Goal: Book appointment/travel/reservation

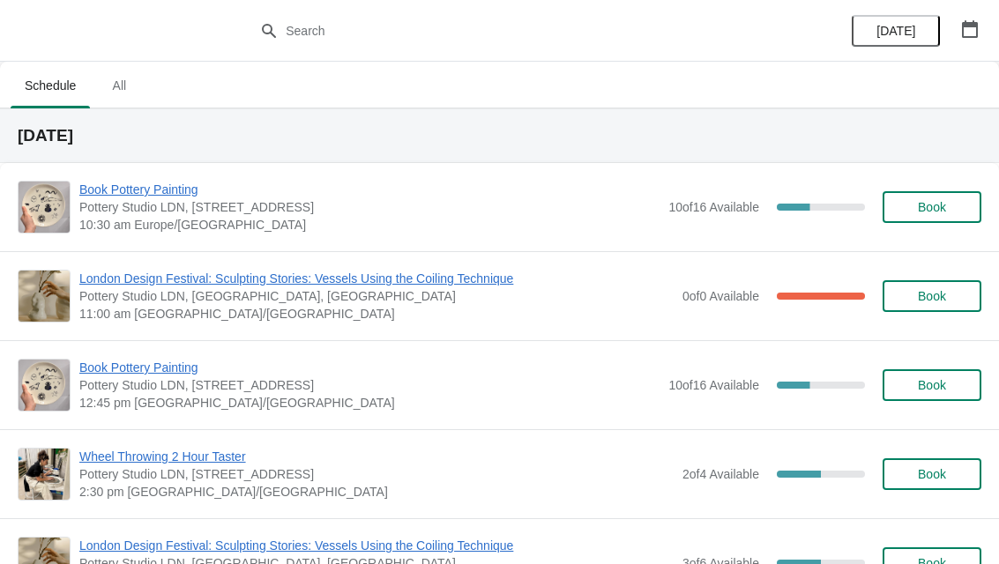
click at [985, 14] on div "[DATE]" at bounding box center [914, 31] width 167 height 62
click at [984, 26] on button "button" at bounding box center [970, 29] width 32 height 32
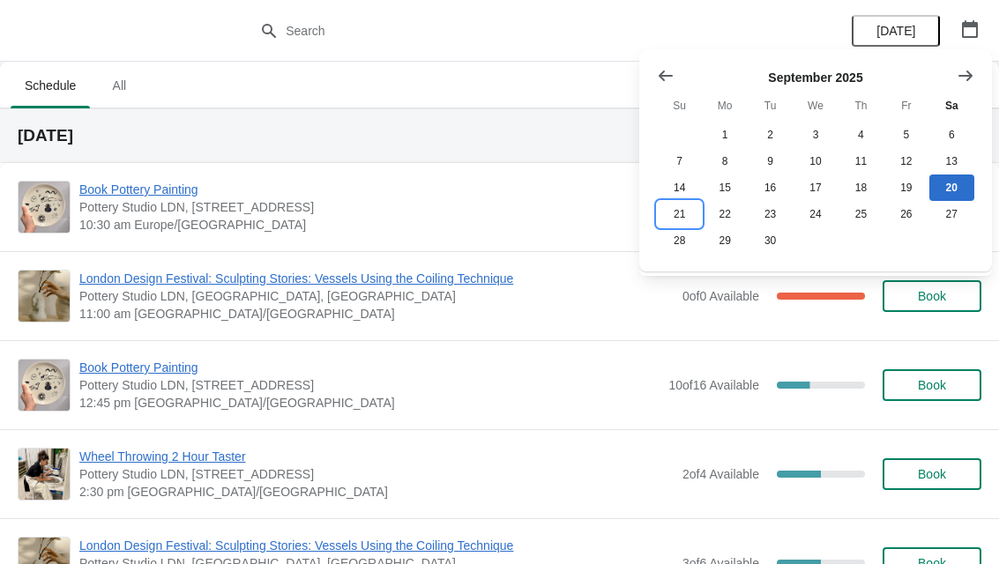
click at [686, 212] on button "21" at bounding box center [679, 214] width 45 height 26
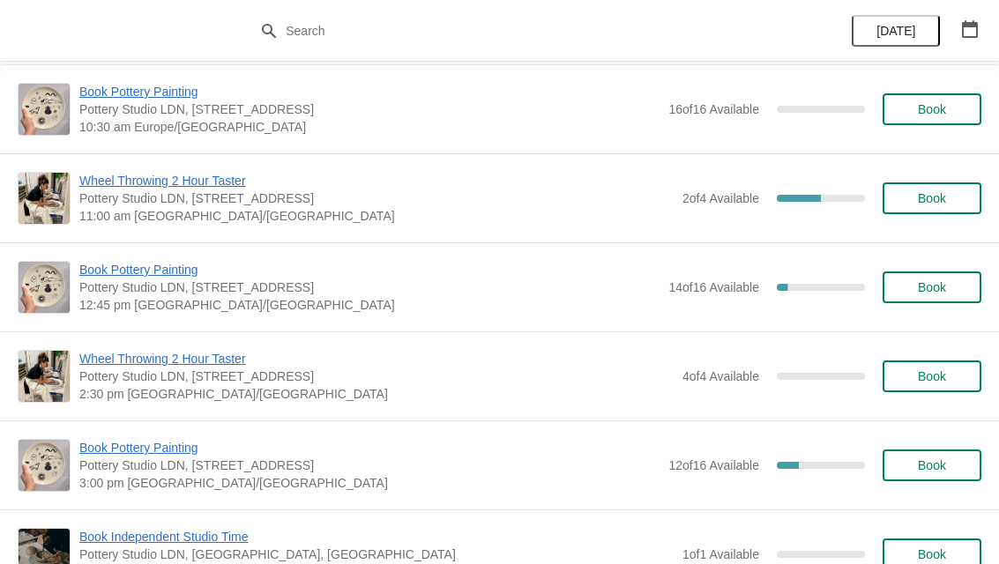
scroll to position [102, 0]
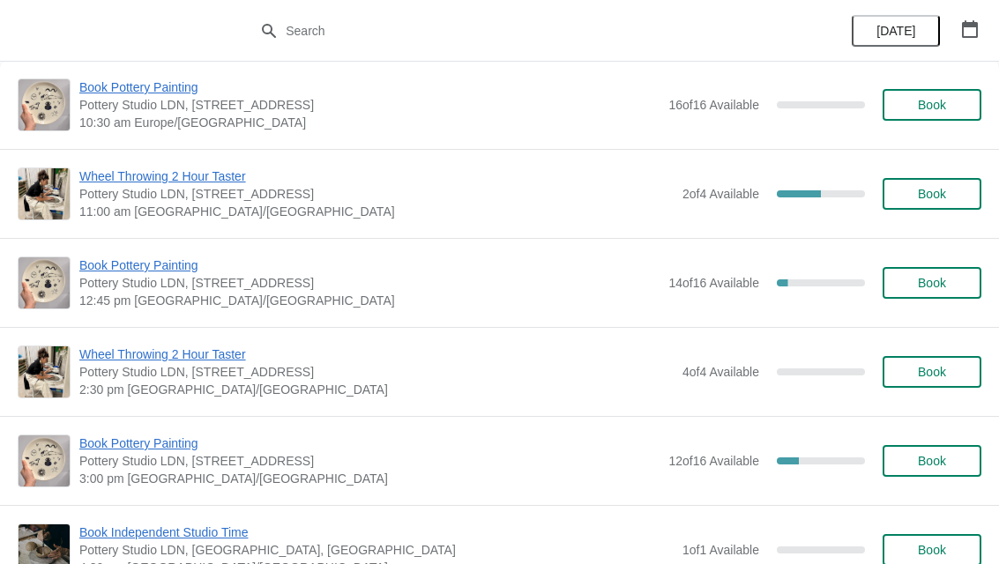
click at [955, 459] on span "Book" at bounding box center [931, 461] width 67 height 14
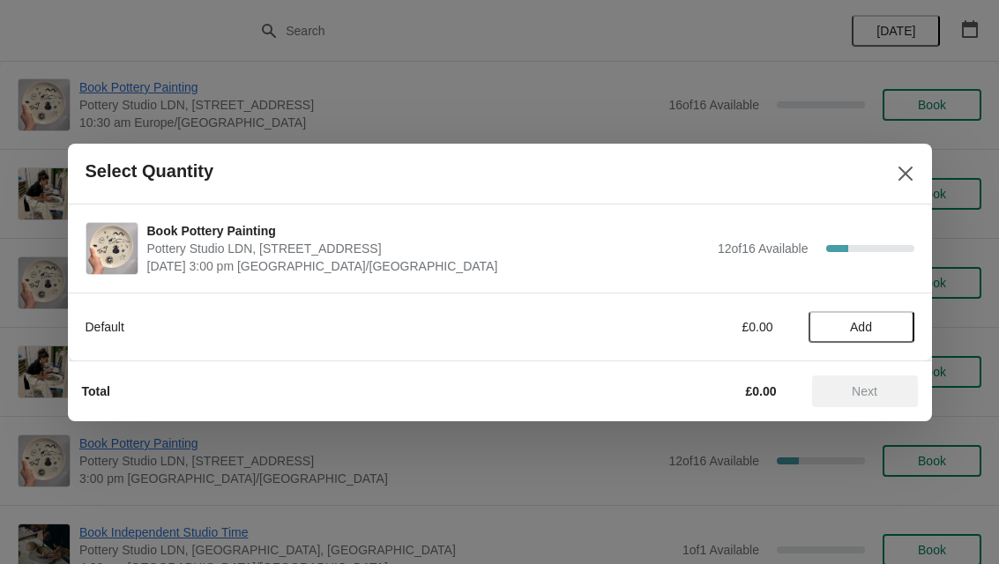
click at [887, 322] on span "Add" at bounding box center [861, 327] width 74 height 14
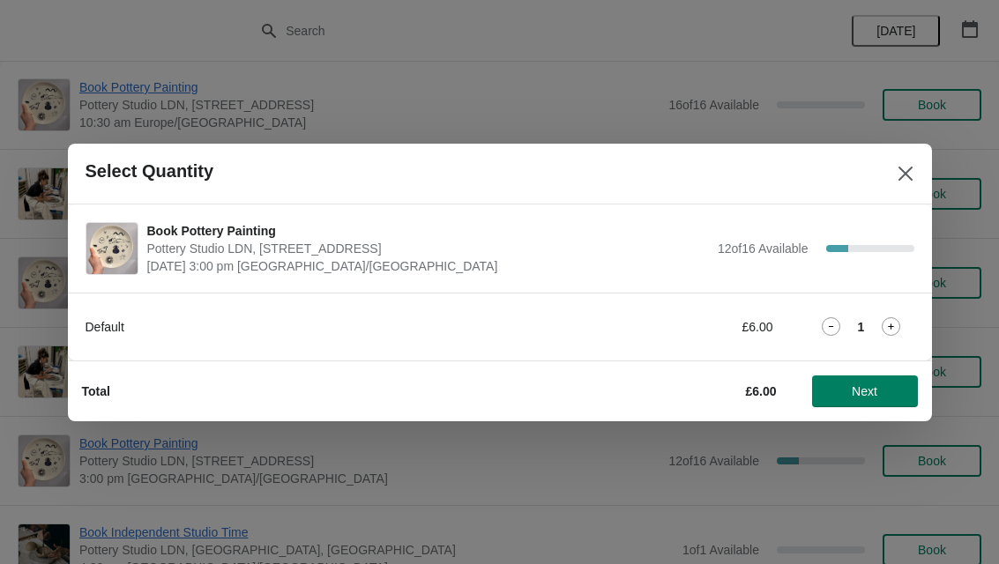
click at [896, 327] on icon at bounding box center [890, 326] width 19 height 19
click at [889, 380] on button "Next" at bounding box center [865, 391] width 106 height 32
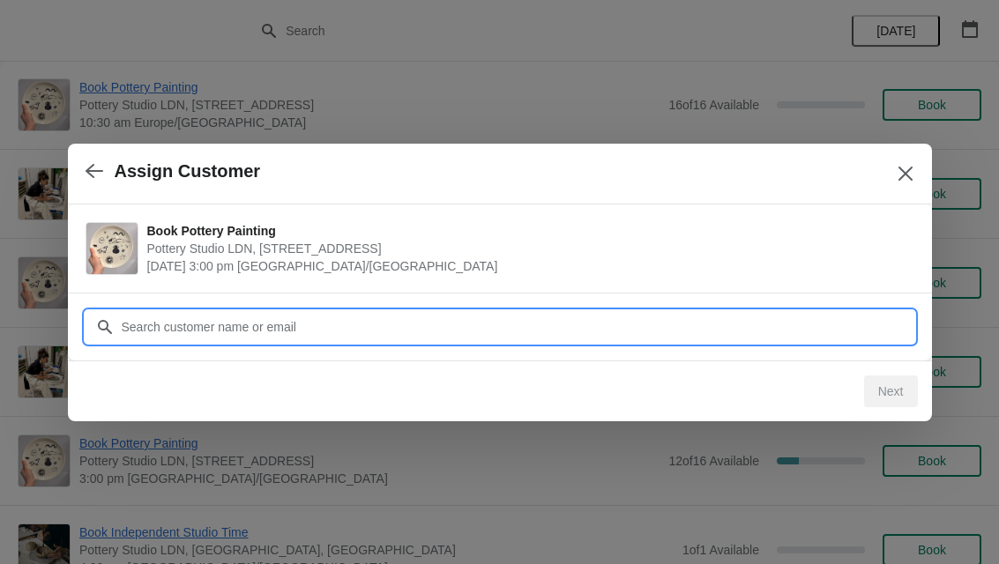
click at [765, 318] on input "Customer" at bounding box center [517, 327] width 793 height 32
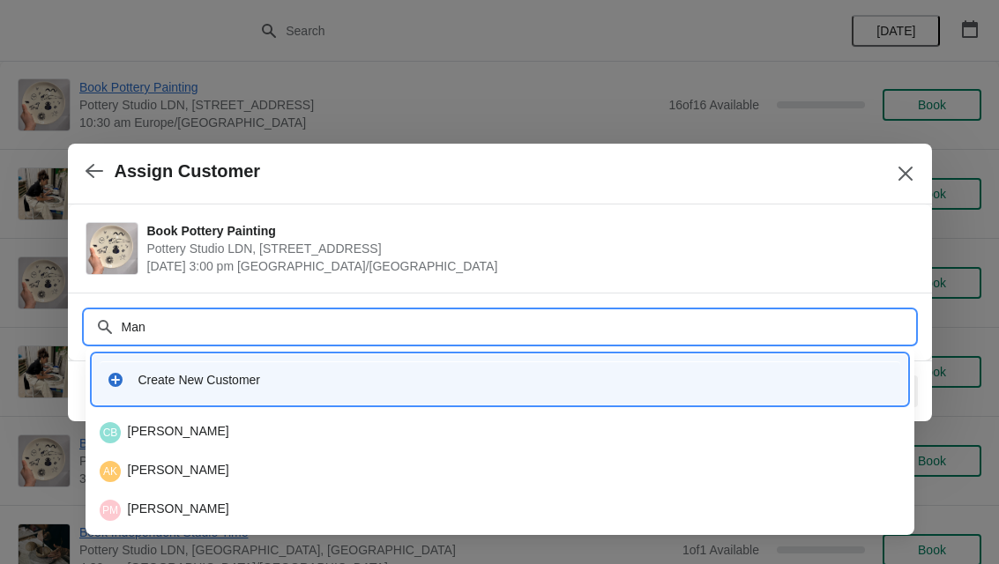
type input "Manu"
click at [600, 372] on div "Create New Customer" at bounding box center [515, 380] width 754 height 18
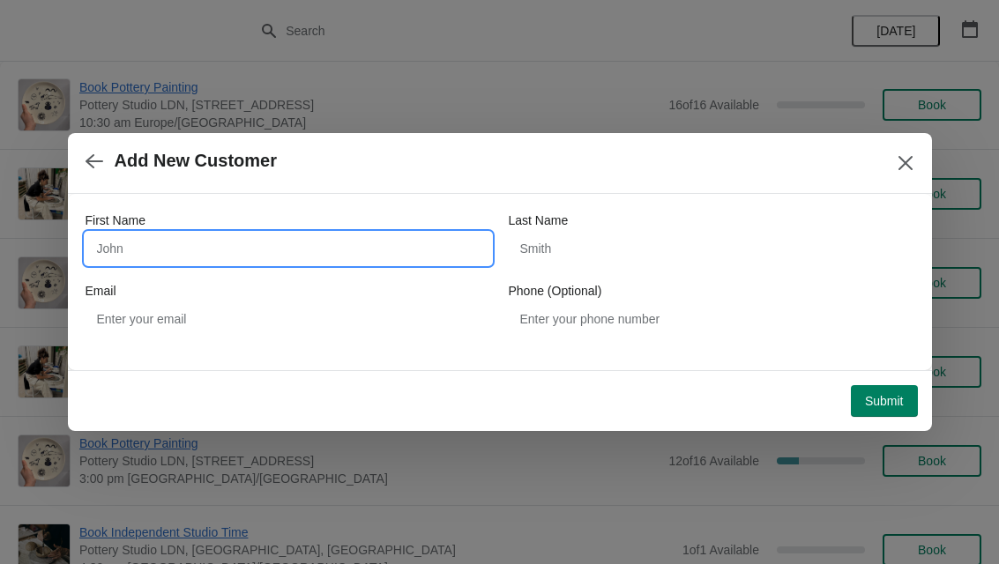
click at [385, 241] on input "First Name" at bounding box center [287, 249] width 405 height 32
type input "[PERSON_NAME]"
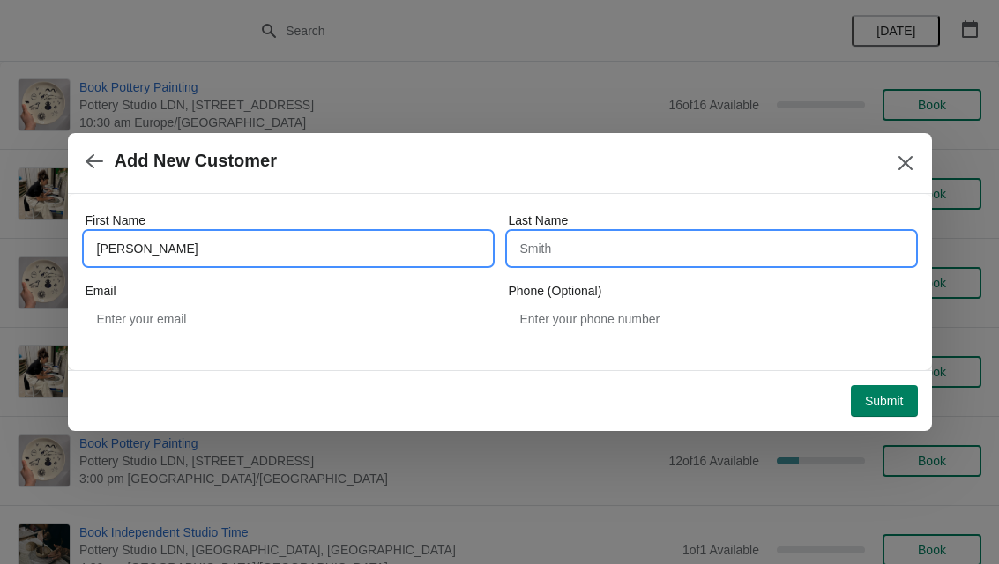
click at [687, 242] on input "Last Name" at bounding box center [711, 249] width 405 height 32
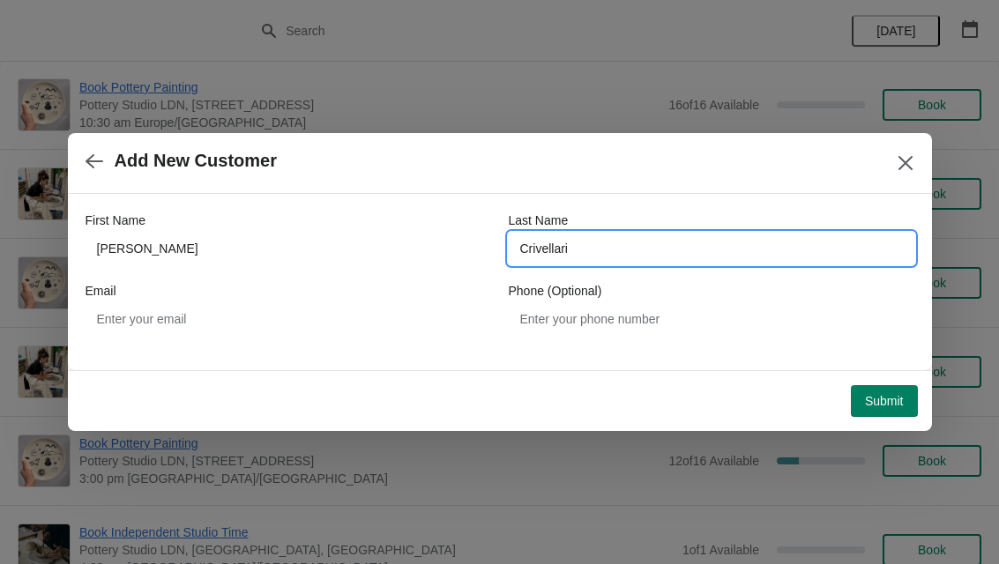
type input "Crivellari"
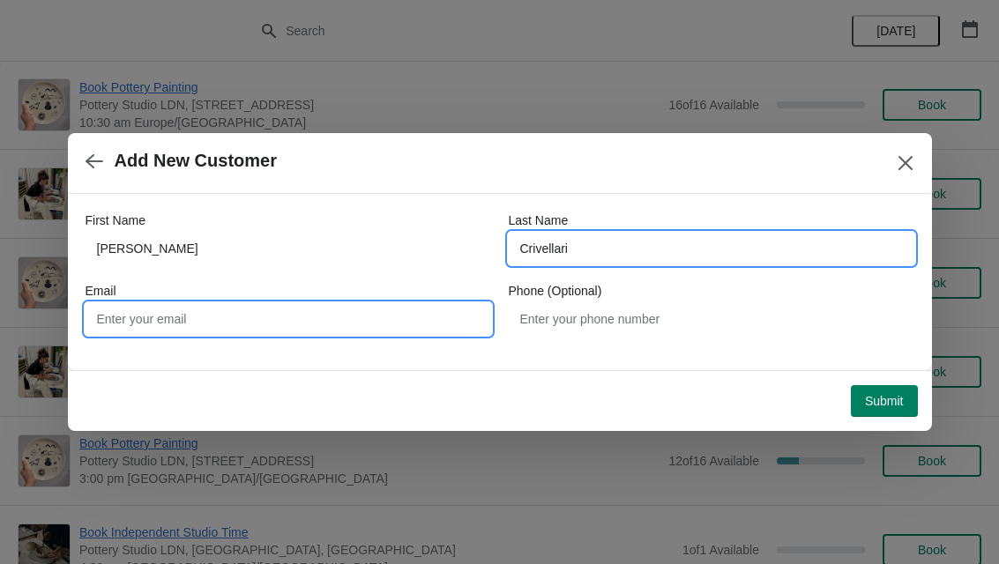
click at [152, 323] on input "Email" at bounding box center [287, 319] width 405 height 32
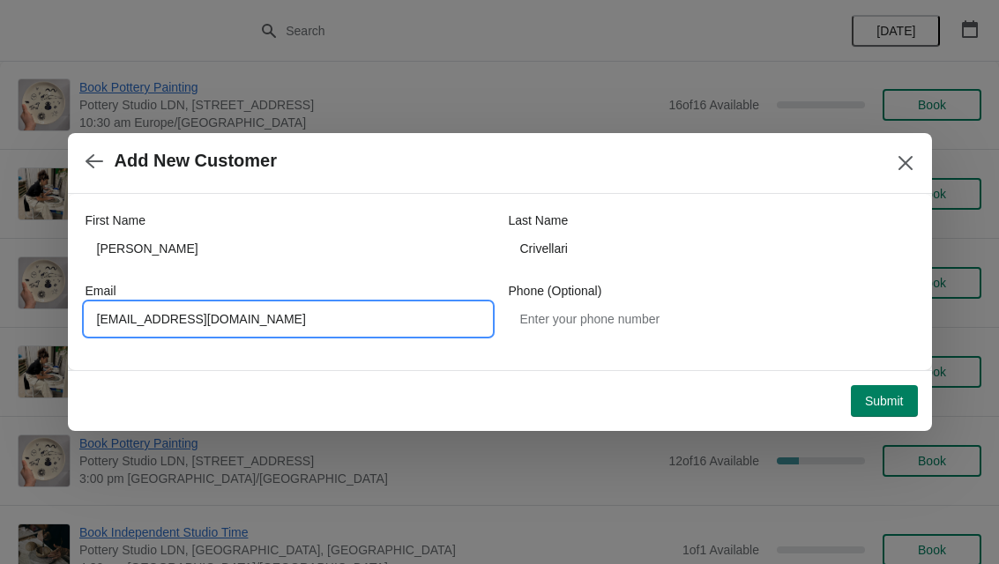
type input "[EMAIL_ADDRESS][DOMAIN_NAME]"
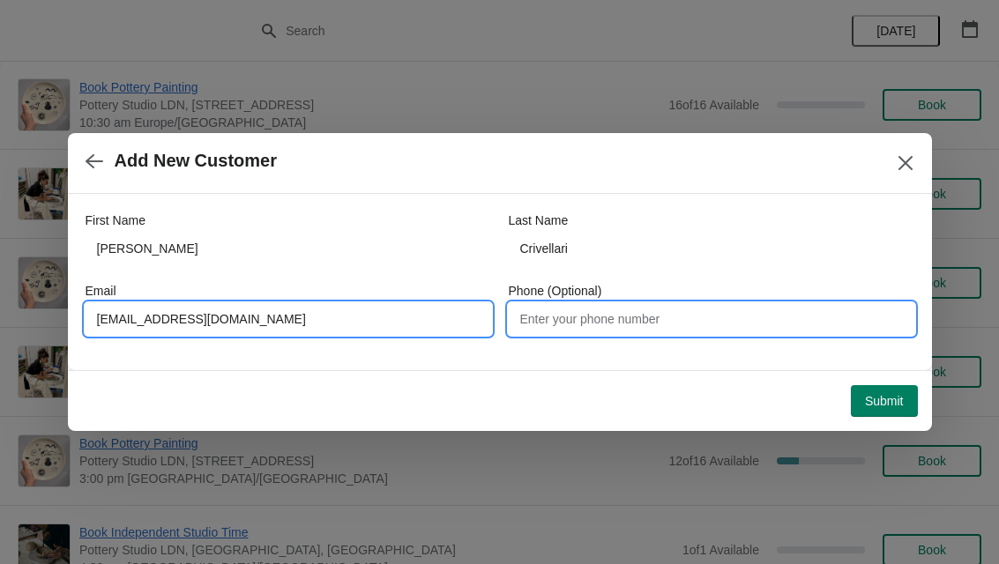
click at [716, 324] on input "Phone (Optional)" at bounding box center [711, 319] width 405 height 32
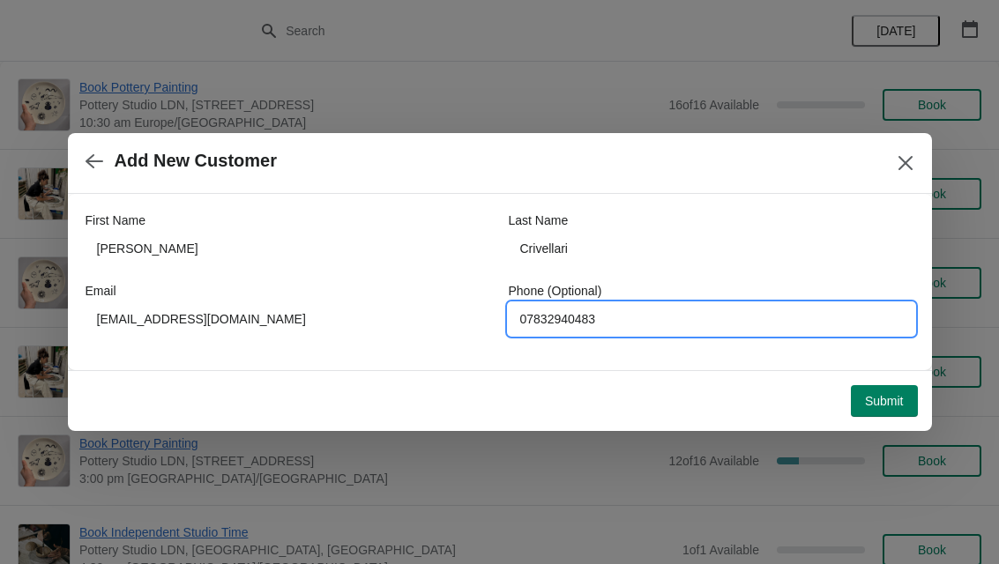
type input "07832940483"
click at [723, 365] on div "First Name [PERSON_NAME] Last Name Crivellari Email [EMAIL_ADDRESS][DOMAIN_NAME…" at bounding box center [500, 282] width 864 height 176
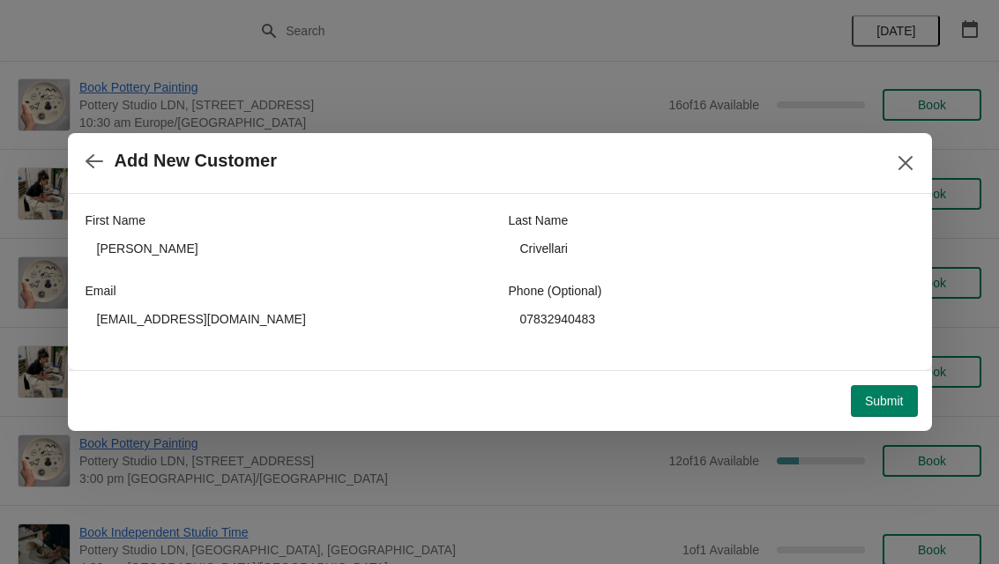
click at [898, 401] on span "Submit" at bounding box center [884, 401] width 39 height 14
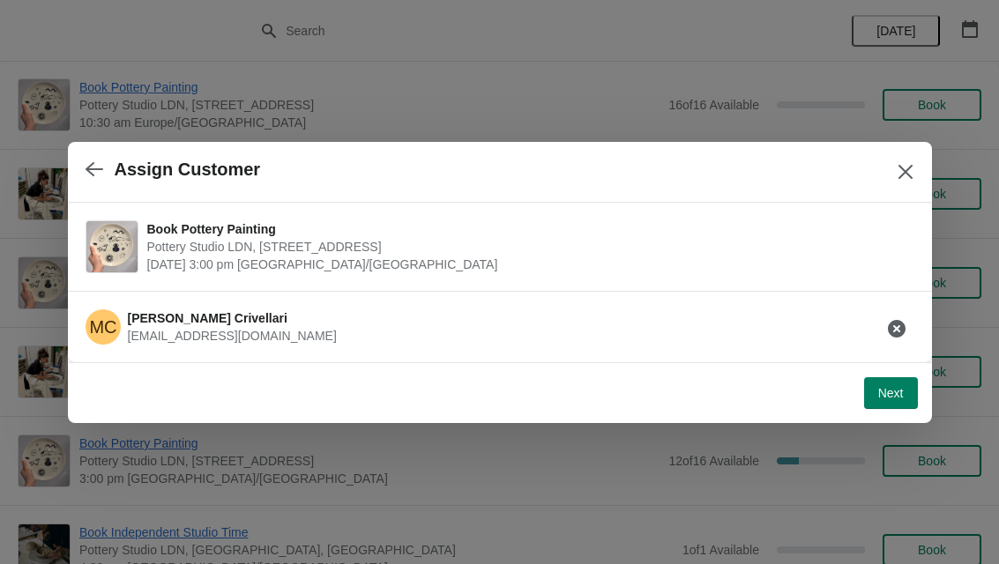
click at [893, 388] on span "Next" at bounding box center [891, 393] width 26 height 14
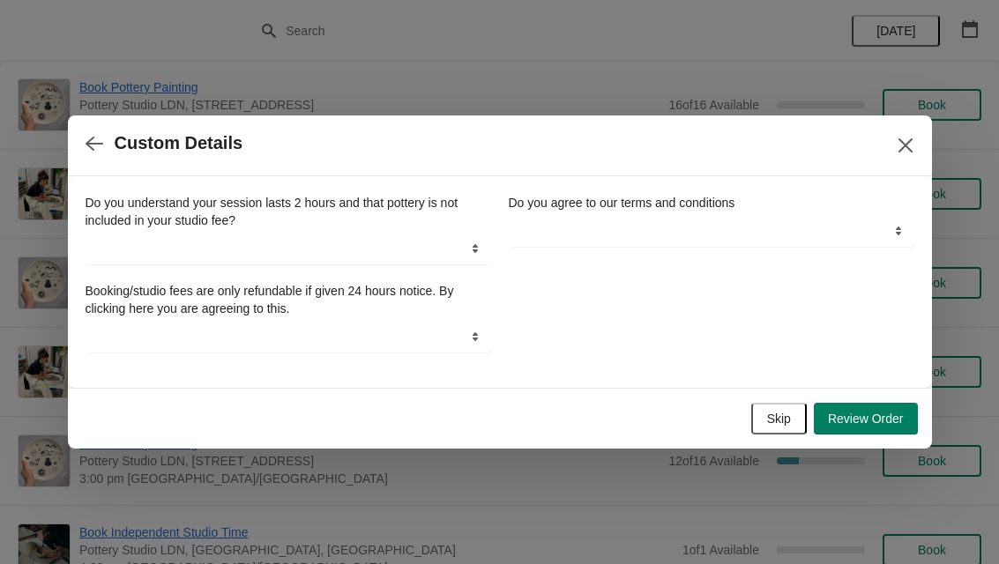
click at [774, 424] on span "Skip" at bounding box center [779, 419] width 24 height 14
